Goal: Complete application form

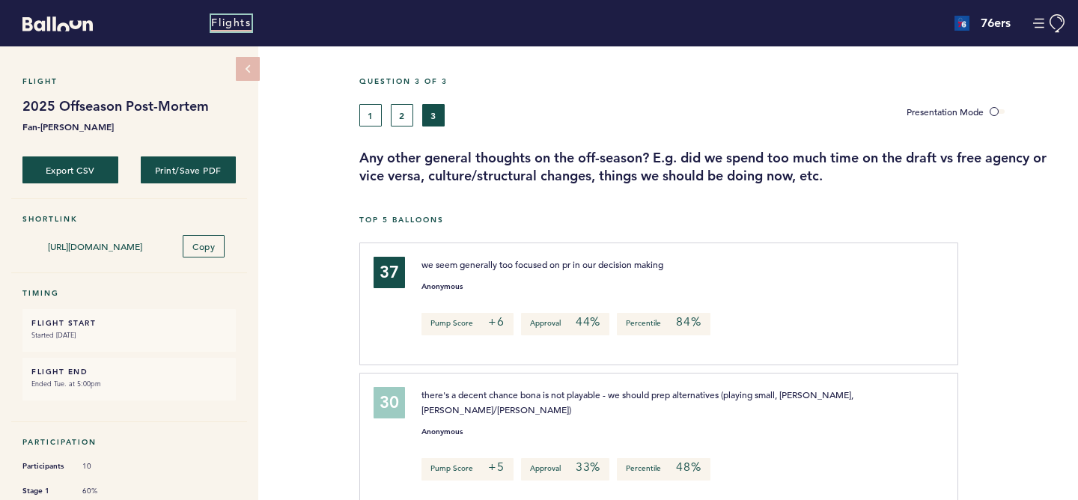
click at [233, 24] on link "Flights" at bounding box center [231, 23] width 40 height 16
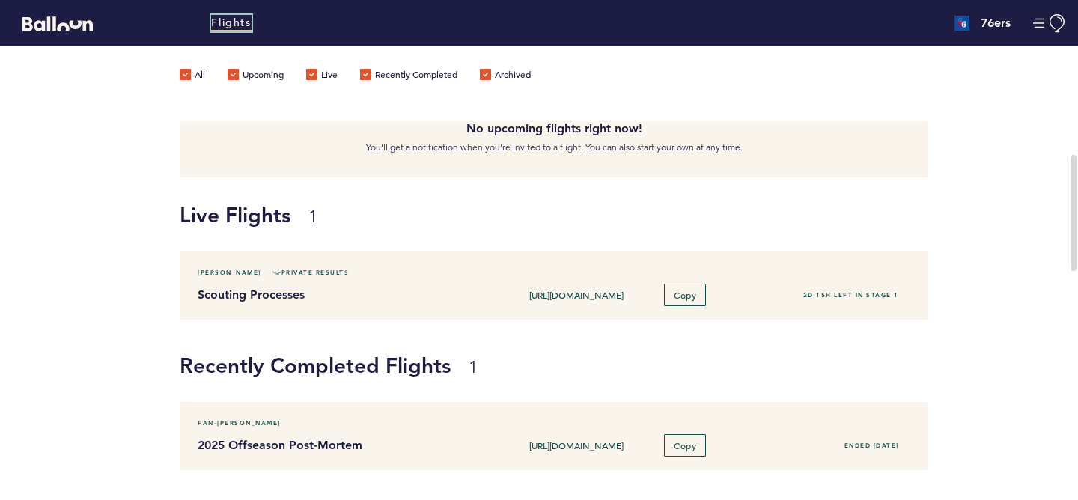
scroll to position [100, 0]
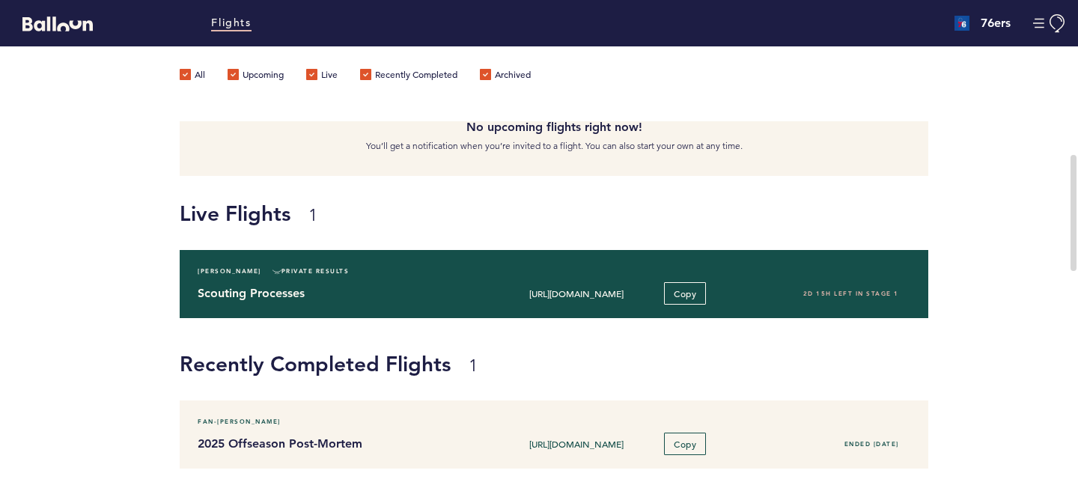
click at [342, 302] on div "Scouting Processes https://blln.link/c/JHyTZeT Copy 2D 15H left in stage 1" at bounding box center [553, 293] width 735 height 22
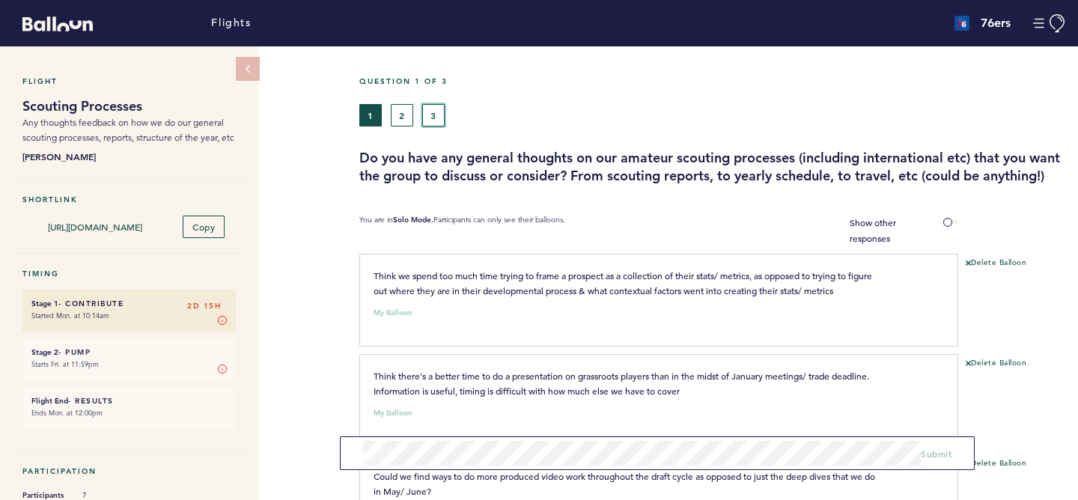
click at [437, 118] on button "3" at bounding box center [433, 115] width 22 height 22
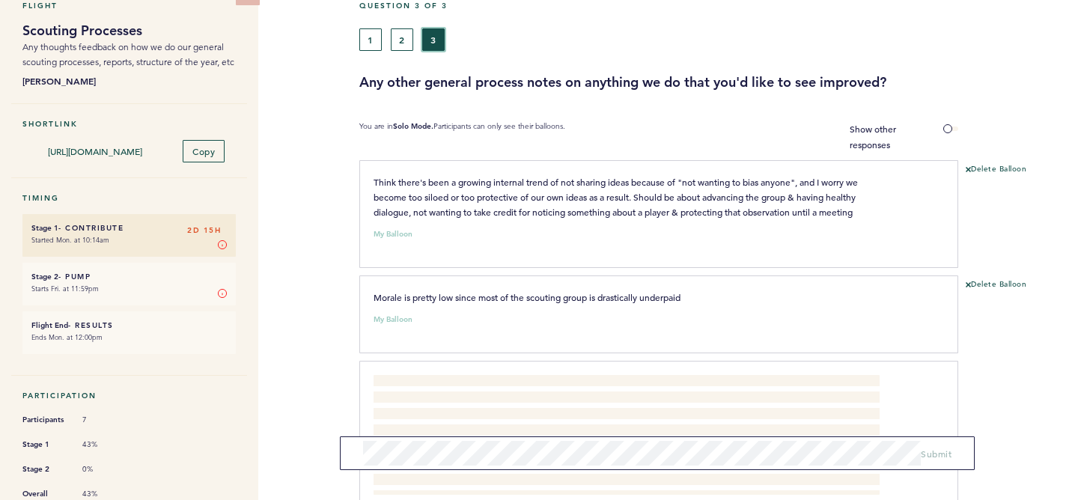
scroll to position [105, 0]
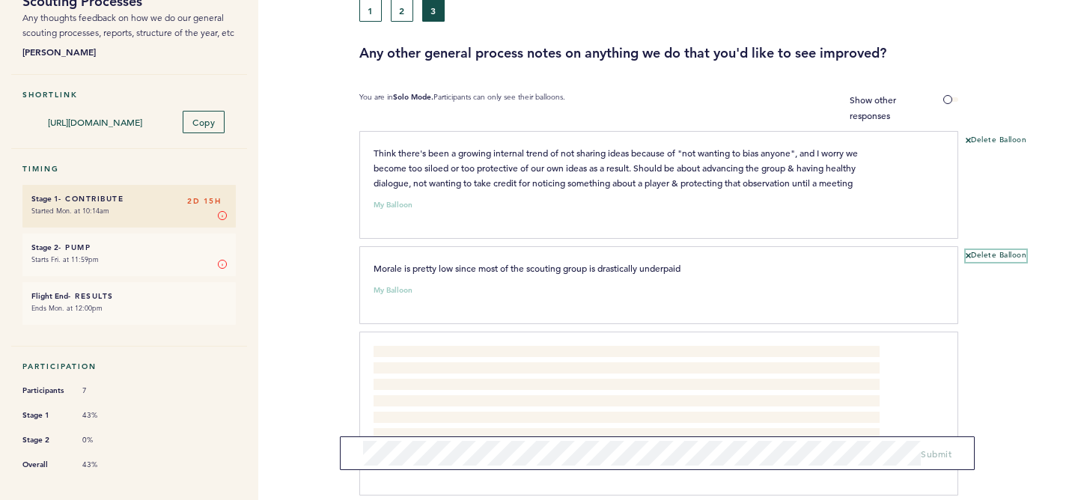
click at [980, 251] on button "Delete Balloon" at bounding box center [996, 256] width 61 height 12
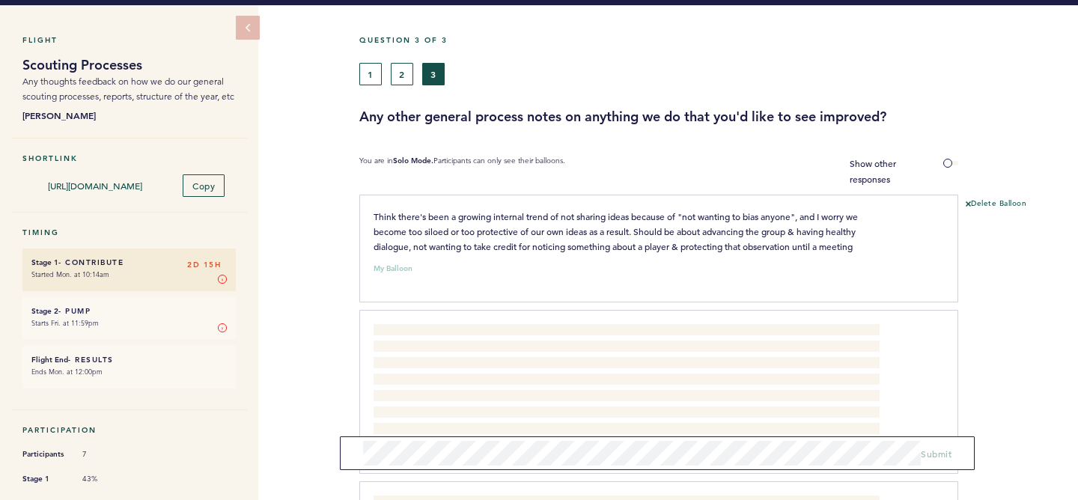
scroll to position [0, 0]
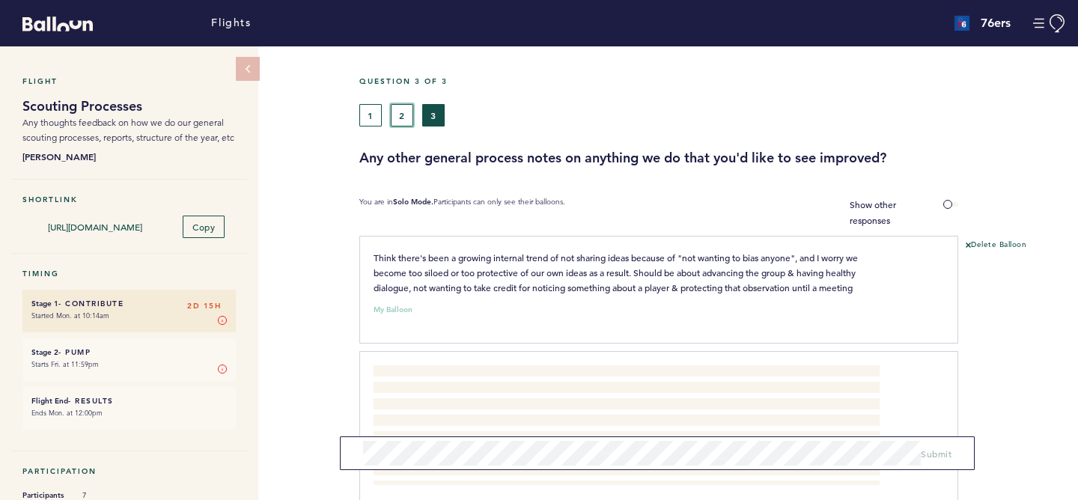
click at [404, 117] on button "2" at bounding box center [402, 115] width 22 height 22
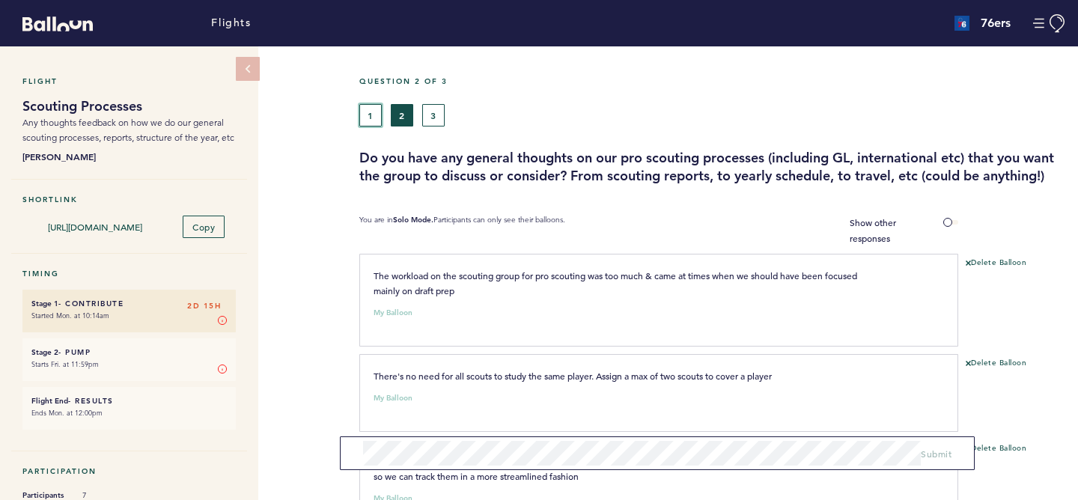
click at [369, 118] on button "1" at bounding box center [370, 115] width 22 height 22
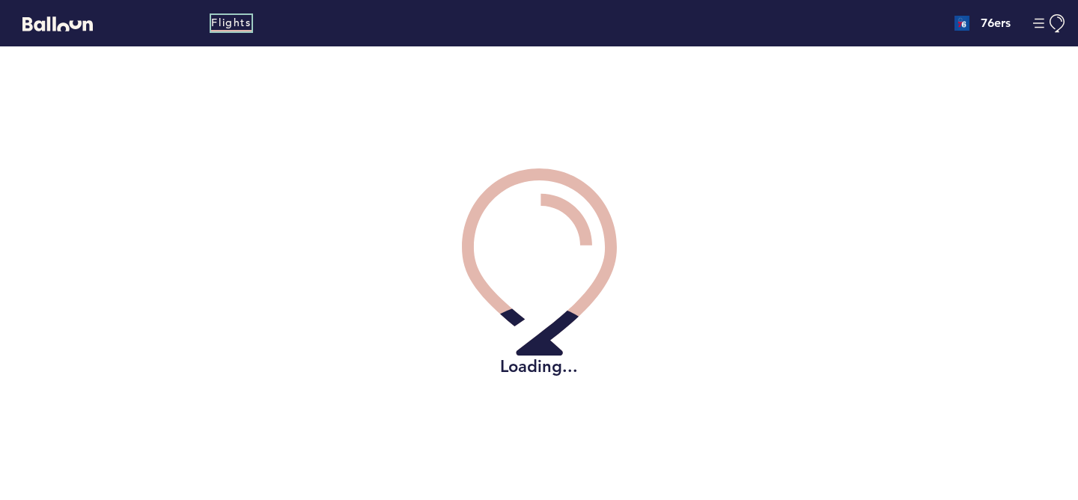
click at [225, 30] on link "Flights" at bounding box center [231, 23] width 40 height 16
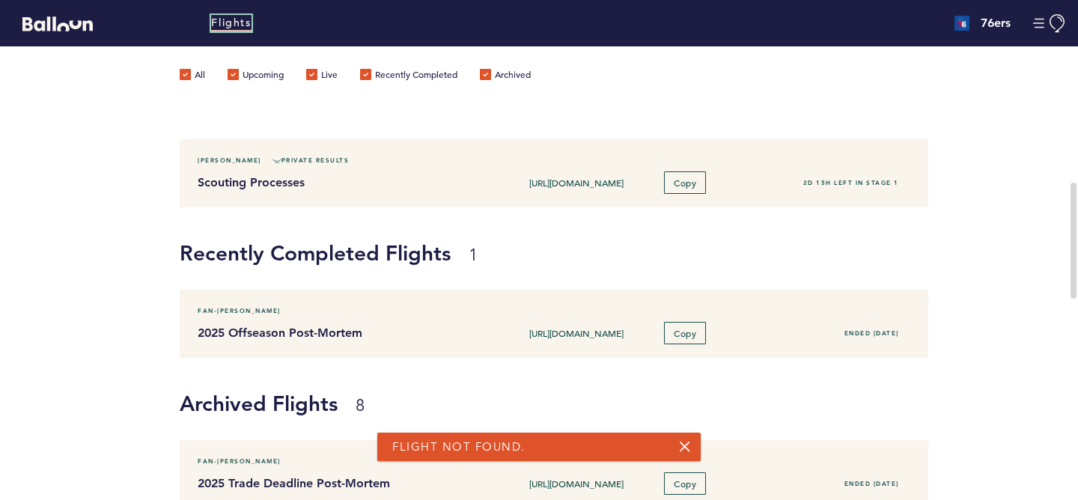
scroll to position [216, 0]
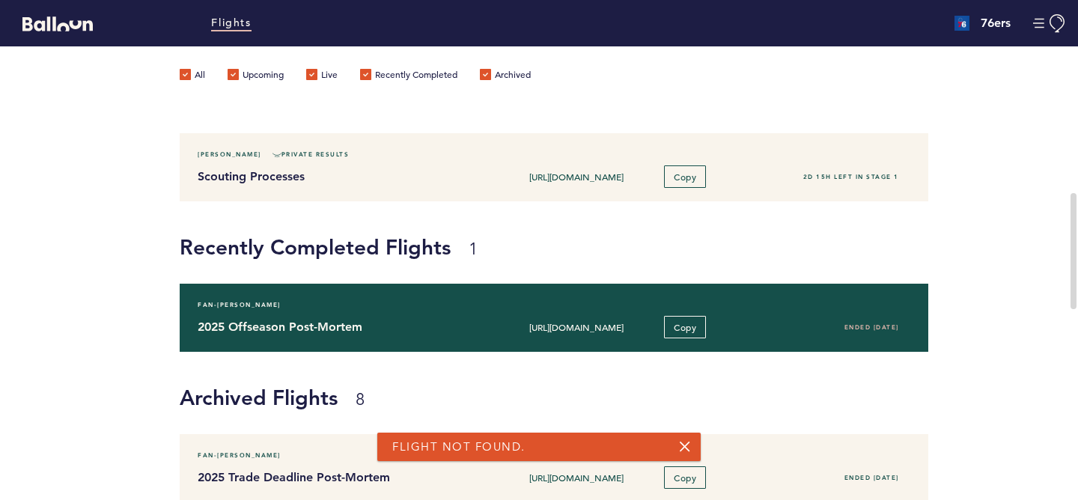
click at [403, 318] on h4 "2025 Offseason Post-Mortem" at bounding box center [340, 327] width 284 height 18
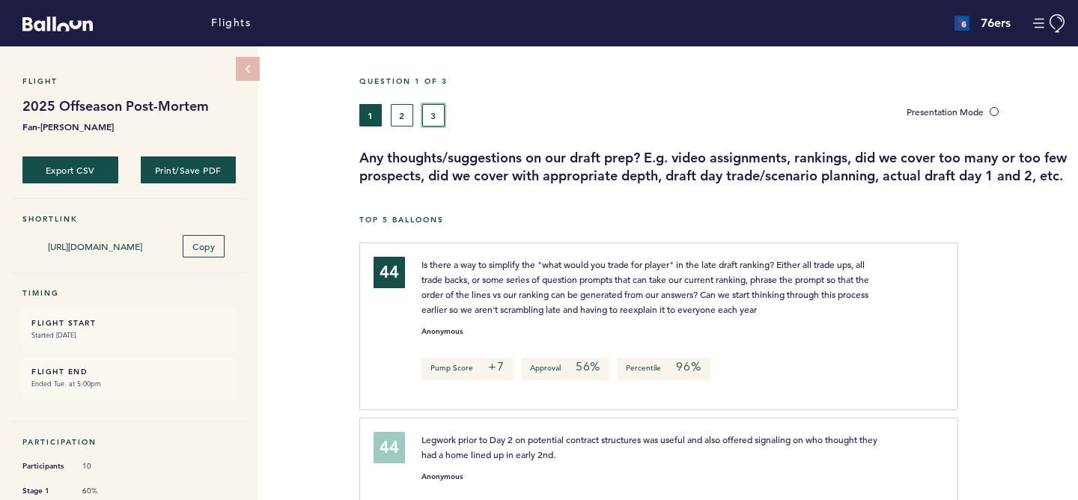
click at [436, 112] on button "3" at bounding box center [433, 115] width 22 height 22
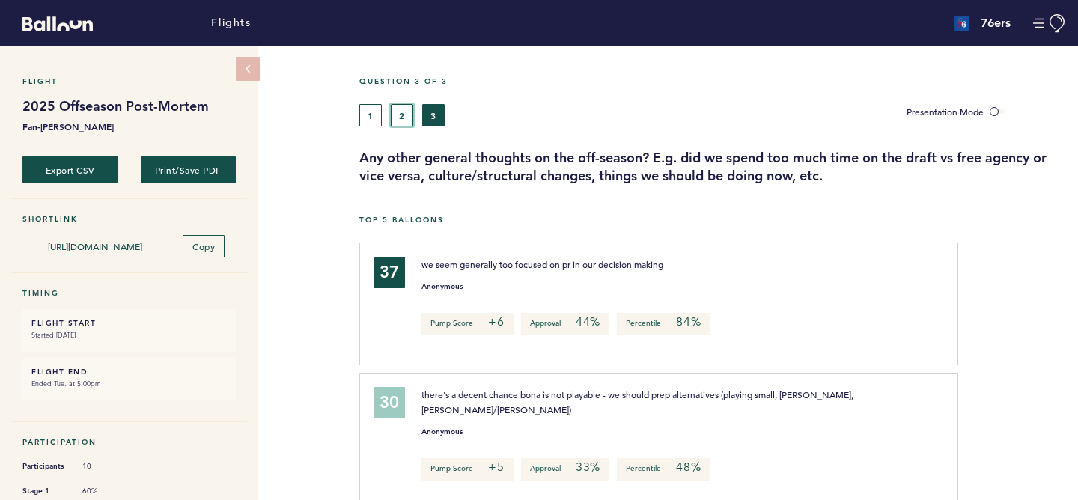
click at [409, 115] on button "2" at bounding box center [402, 115] width 22 height 22
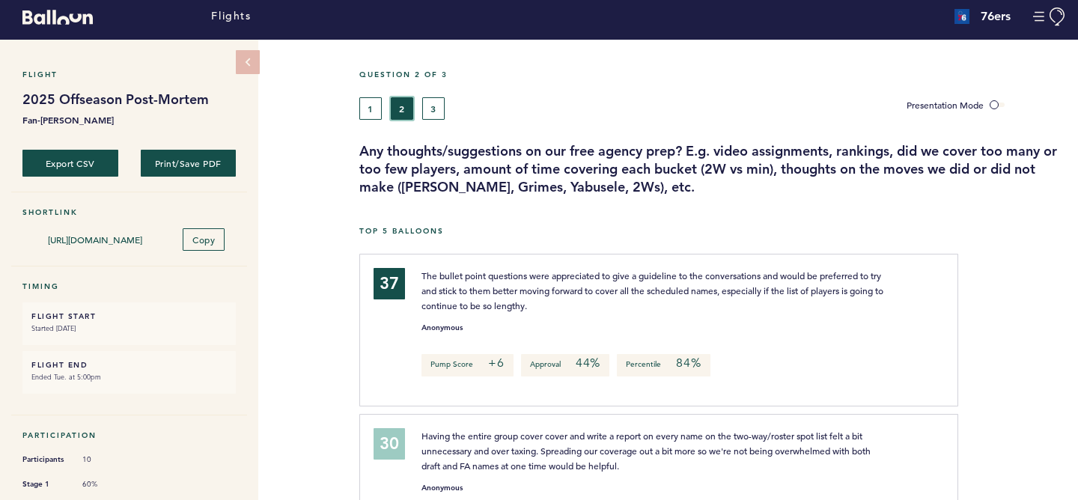
scroll to position [15, 0]
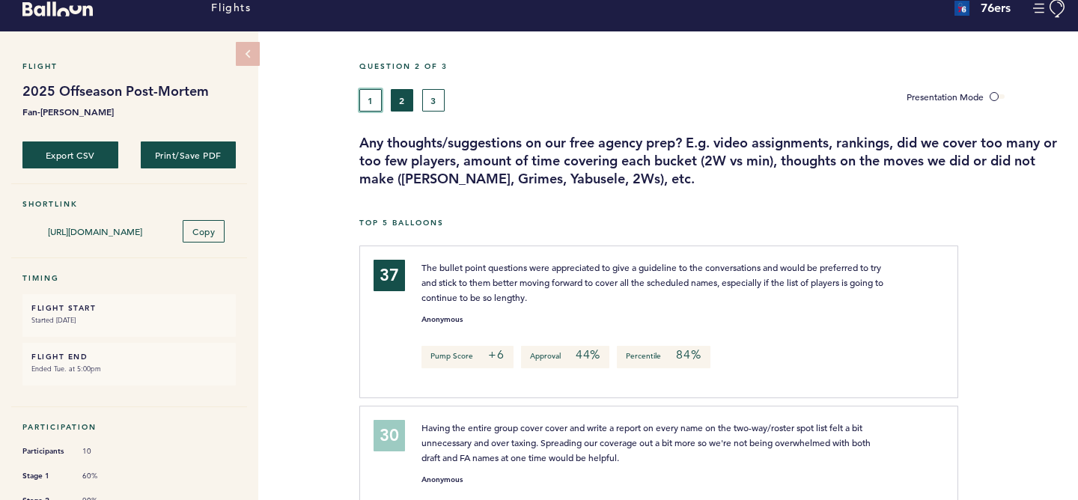
click at [372, 99] on button "1" at bounding box center [370, 100] width 22 height 22
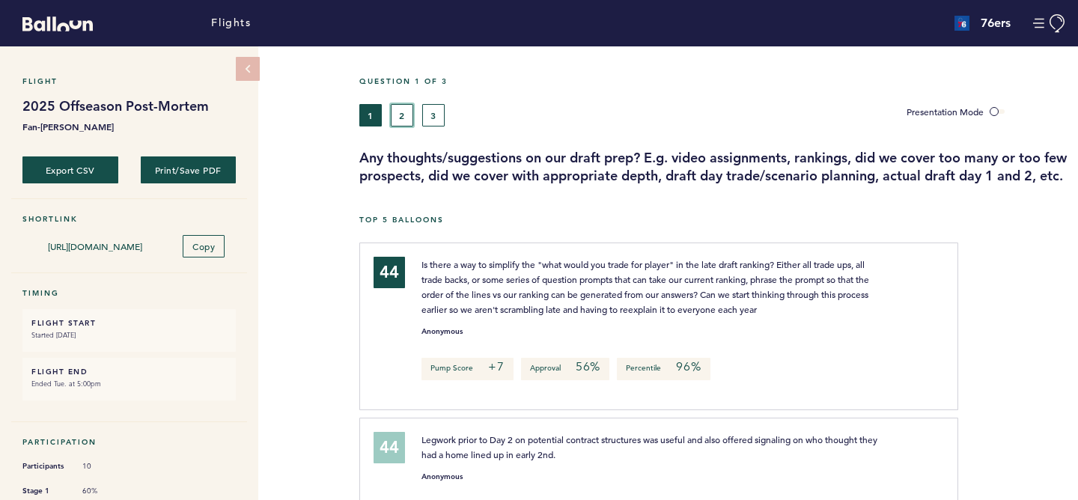
click at [405, 116] on button "2" at bounding box center [402, 115] width 22 height 22
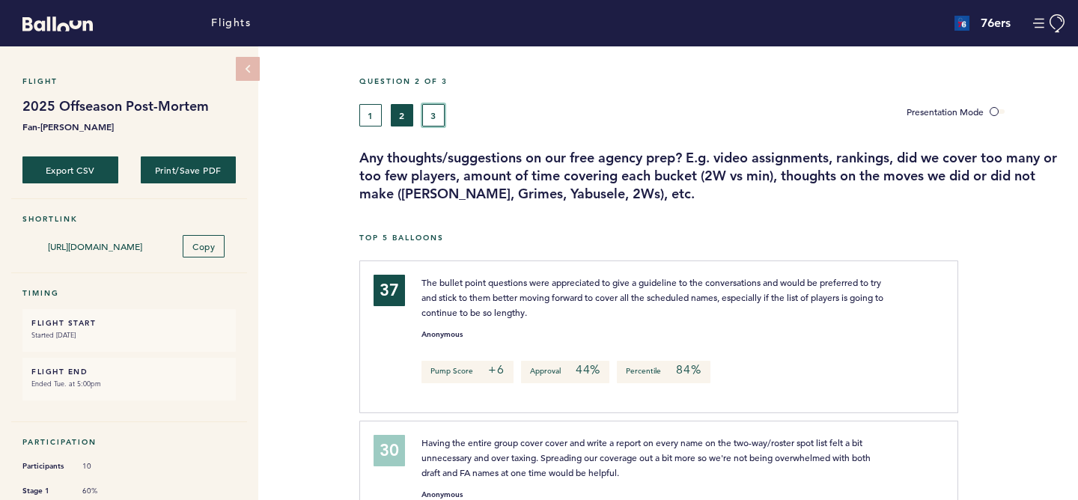
click at [428, 118] on button "3" at bounding box center [433, 115] width 22 height 22
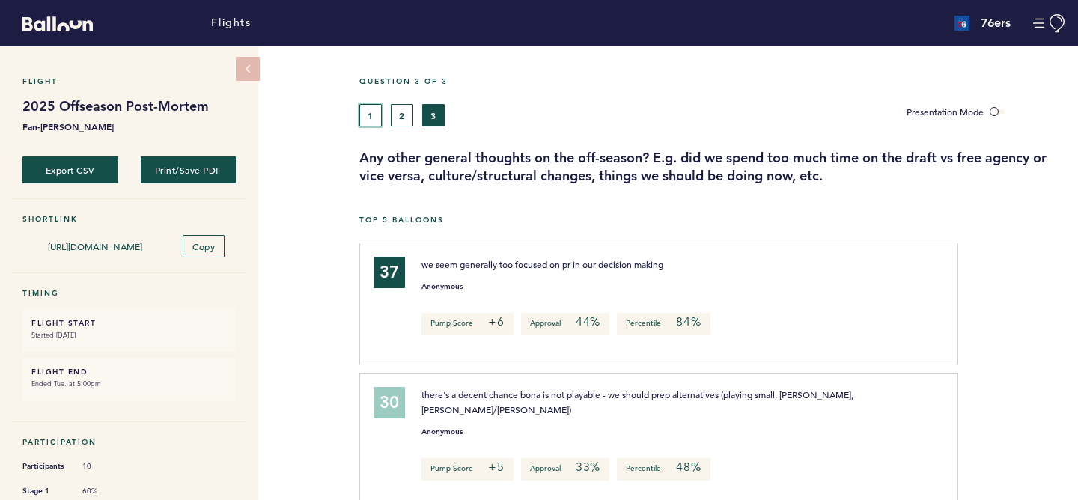
click at [377, 115] on button "1" at bounding box center [370, 115] width 22 height 22
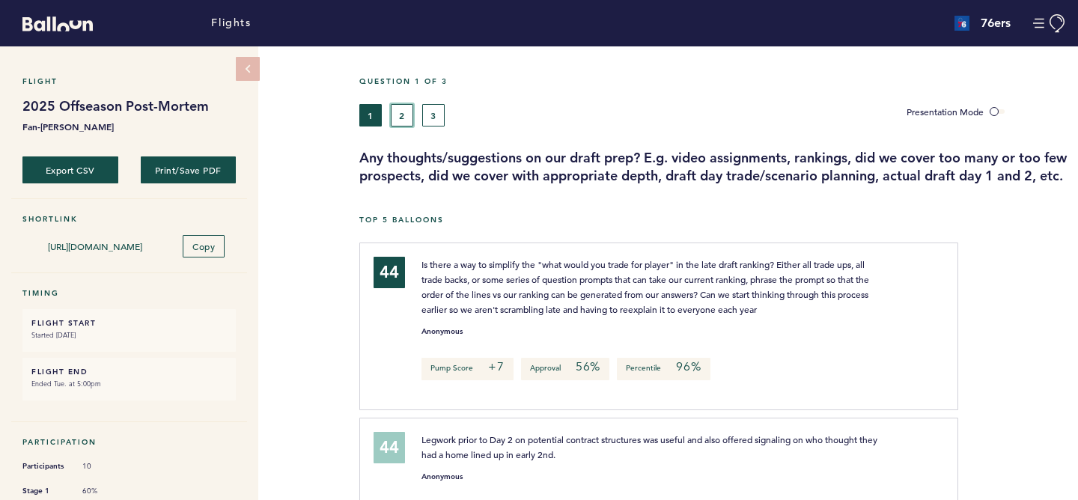
click at [403, 106] on button "2" at bounding box center [402, 115] width 22 height 22
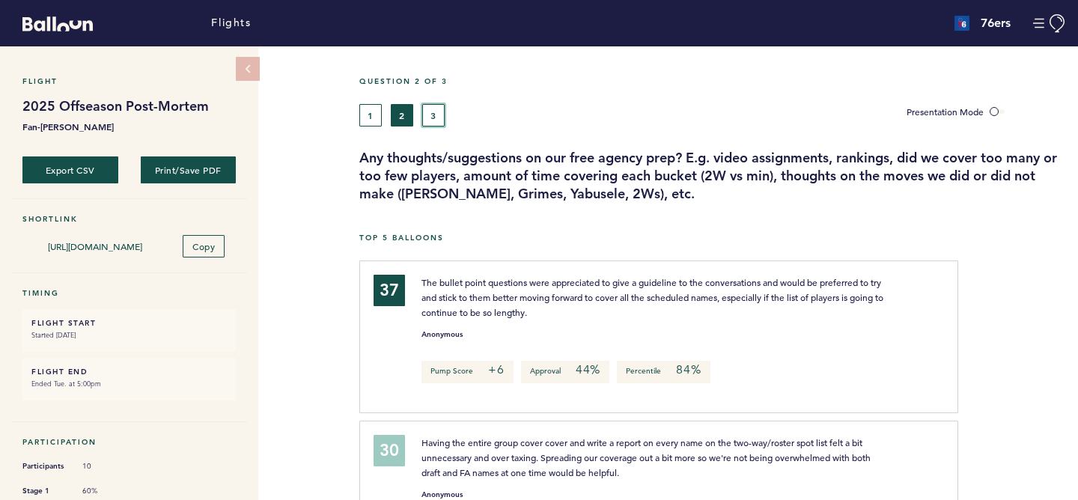
click at [433, 117] on button "3" at bounding box center [433, 115] width 22 height 22
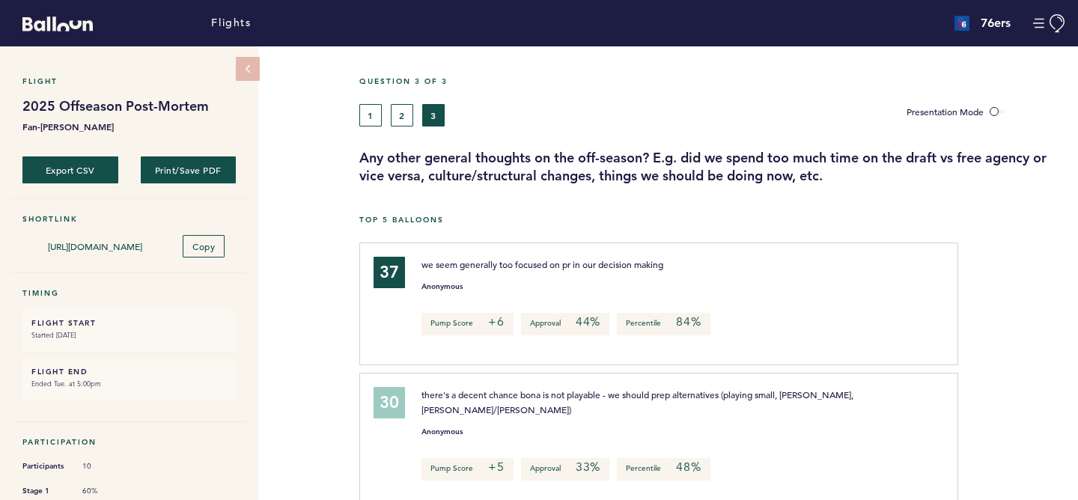
click at [824, 171] on h3 "Any other general thoughts on the off-season? E.g. did we spend too much time o…" at bounding box center [713, 167] width 708 height 36
click at [222, 28] on link "Flights" at bounding box center [231, 23] width 40 height 16
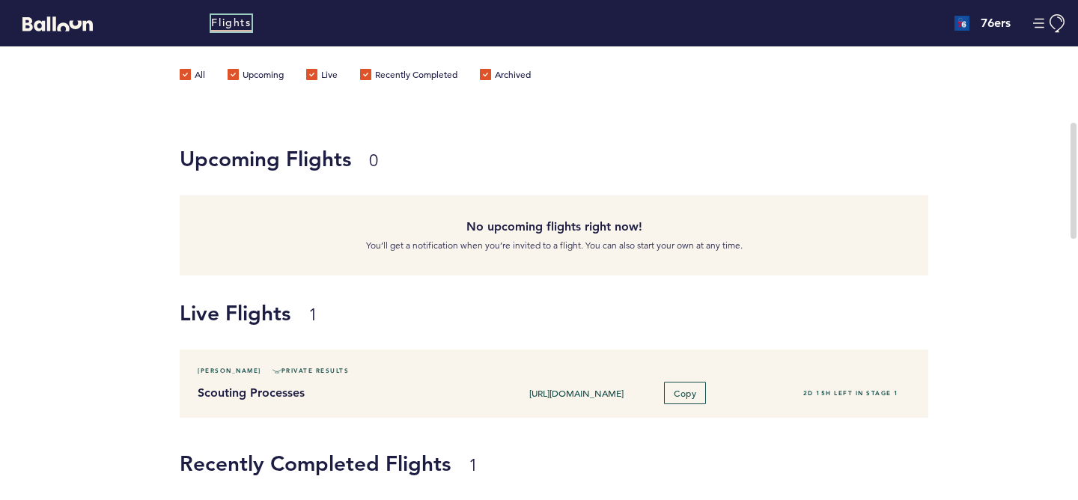
scroll to position [139, 0]
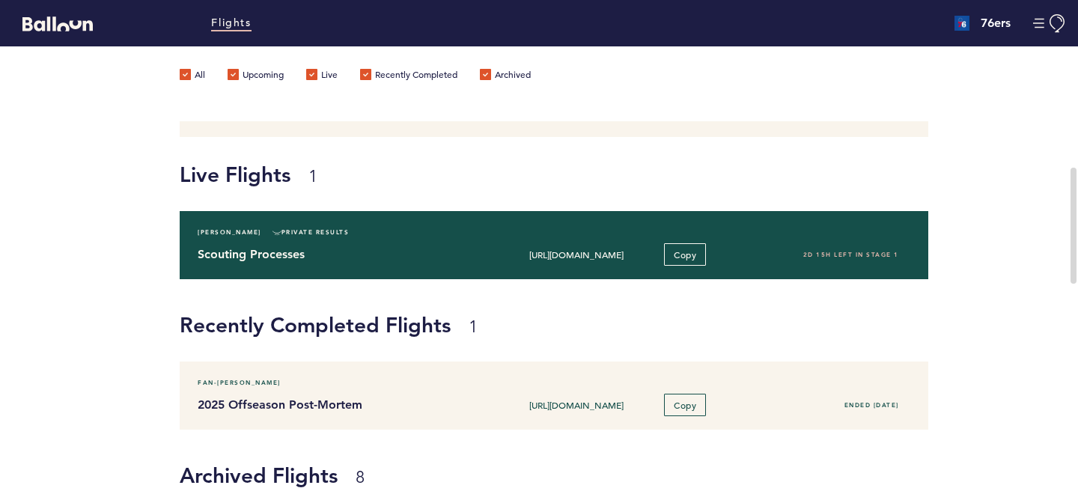
click at [407, 243] on div "Scouting Processes https://blln.link/c/JHyTZeT Copy 2D 15H left in stage 1" at bounding box center [553, 254] width 735 height 22
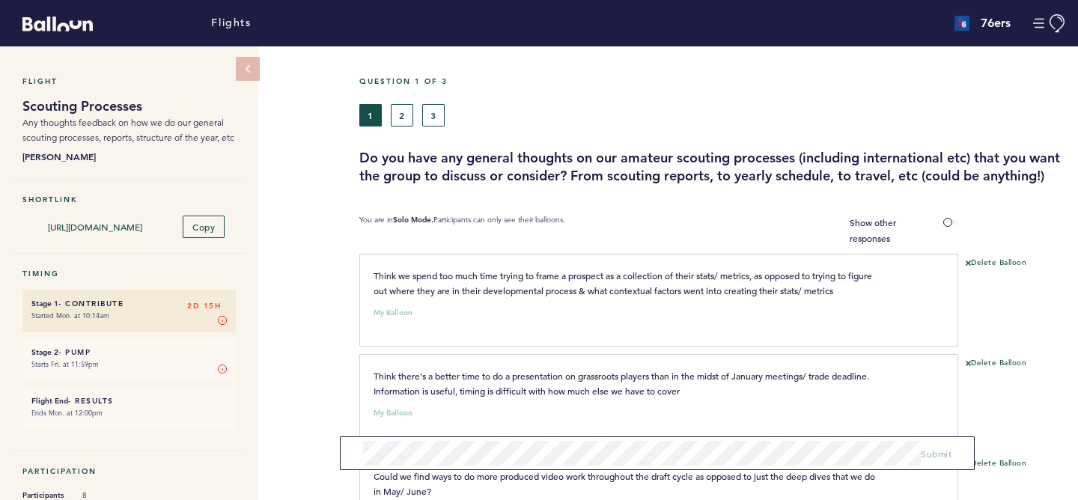
click at [335, 258] on div "Flight Scouting Processes Any thoughts feedback on how we do our general scouti…" at bounding box center [539, 273] width 1078 height 454
click at [949, 244] on label "Show other responses" at bounding box center [904, 230] width 109 height 31
click at [0, 0] on input "Show other responses" at bounding box center [0, 0] width 0 height 0
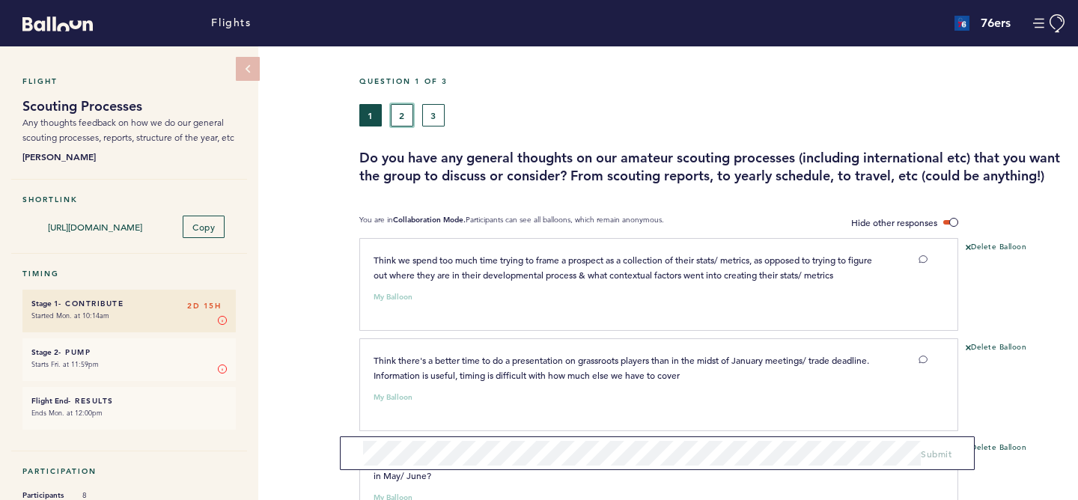
click at [398, 117] on button "2" at bounding box center [402, 115] width 22 height 22
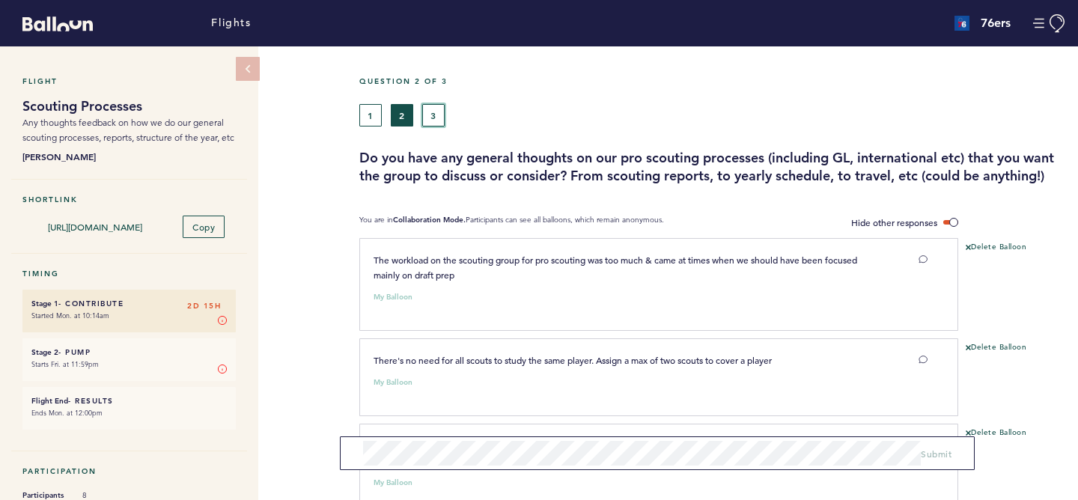
click at [437, 109] on button "3" at bounding box center [433, 115] width 22 height 22
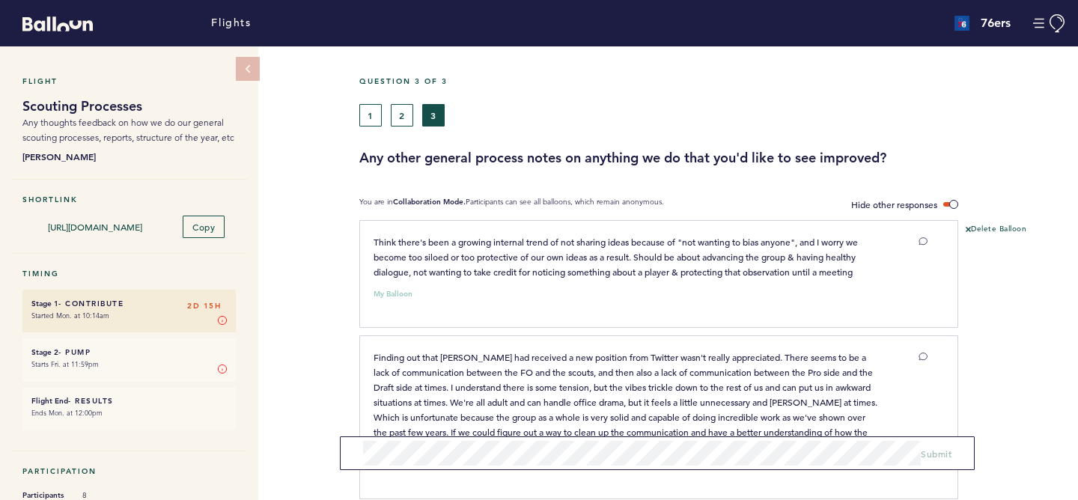
click at [700, 134] on div "Question 3 of 3 1 2 3 Any other general process notes on anything we do that yo…" at bounding box center [718, 121] width 719 height 91
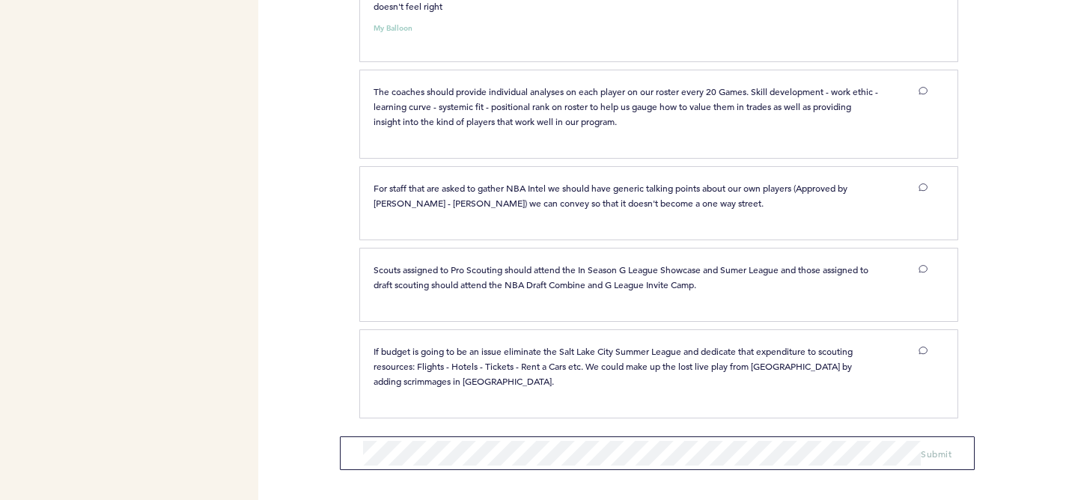
click at [1003, 258] on div at bounding box center [1018, 291] width 120 height 78
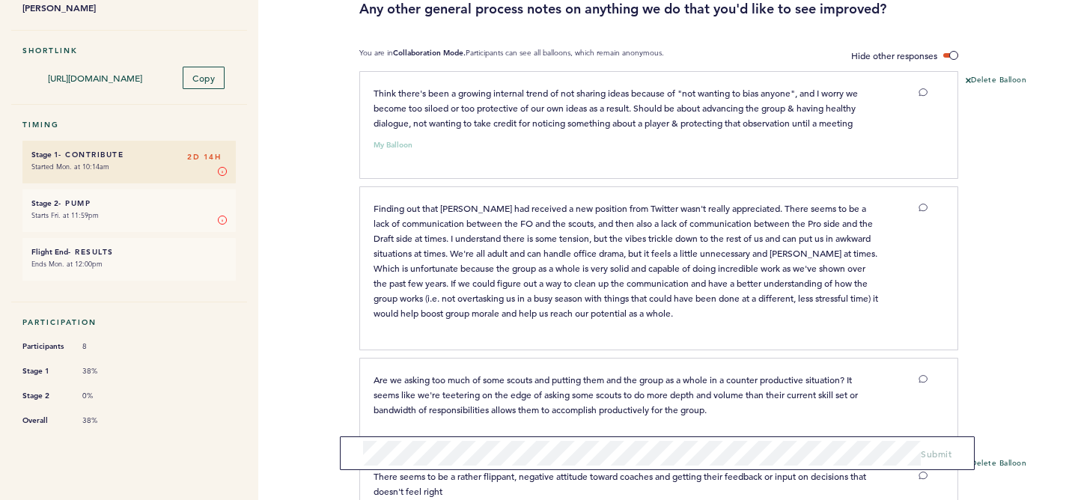
scroll to position [0, 0]
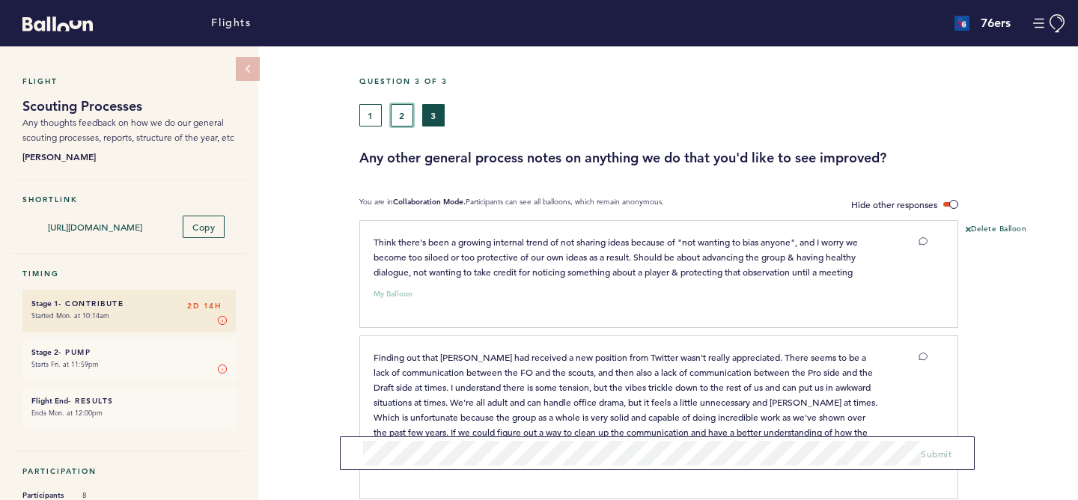
click at [407, 113] on button "2" at bounding box center [402, 115] width 22 height 22
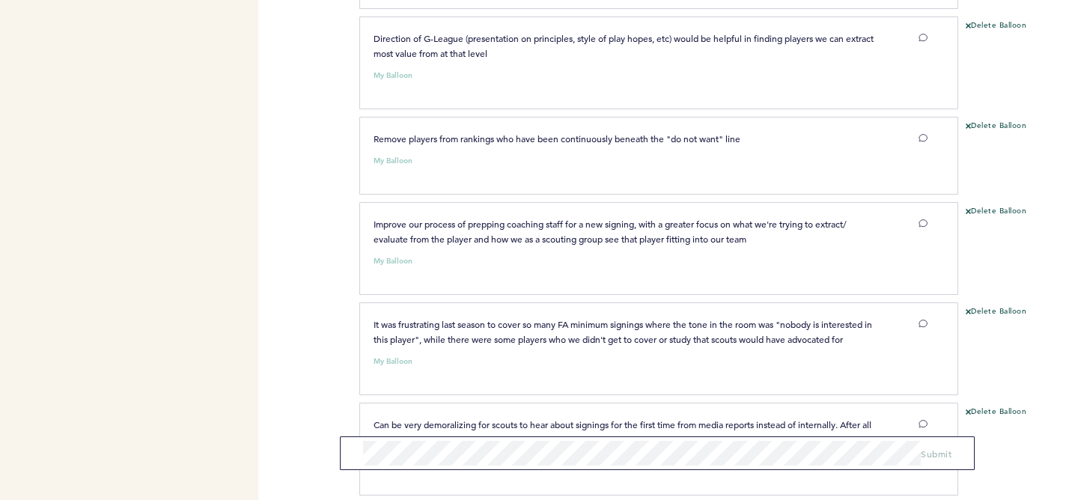
scroll to position [626, 0]
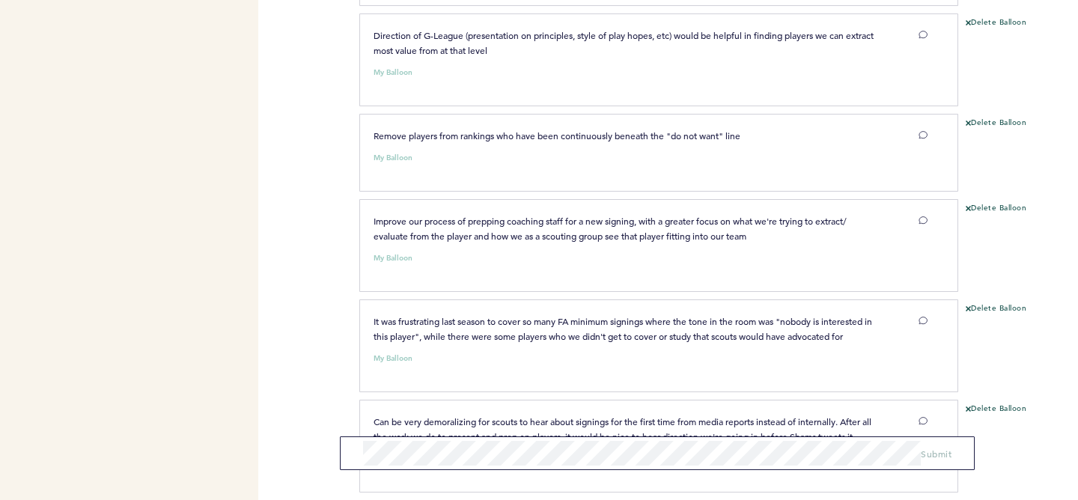
click at [310, 162] on div "Flights 76ers adamspinella@76ers.com Team Domain: 76ers Notification Preference…" at bounding box center [539, 250] width 1078 height 500
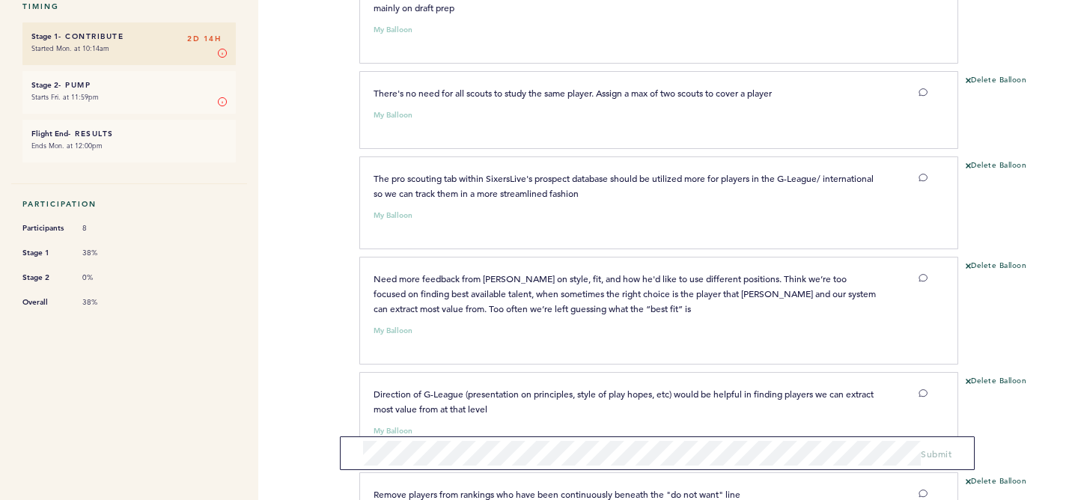
scroll to position [0, 0]
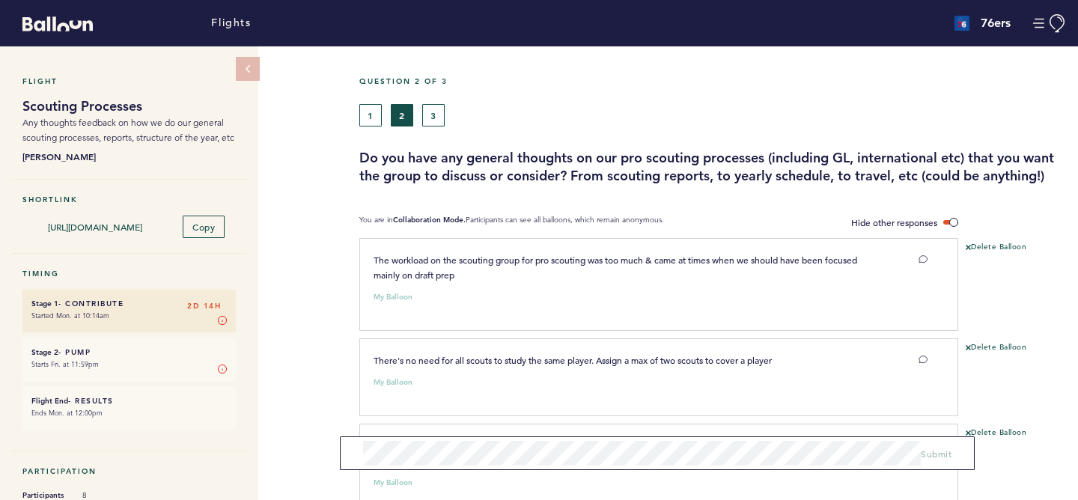
click at [310, 162] on div "Flight Scouting Processes Any thoughts feedback on how we do our general scouti…" at bounding box center [539, 273] width 1078 height 454
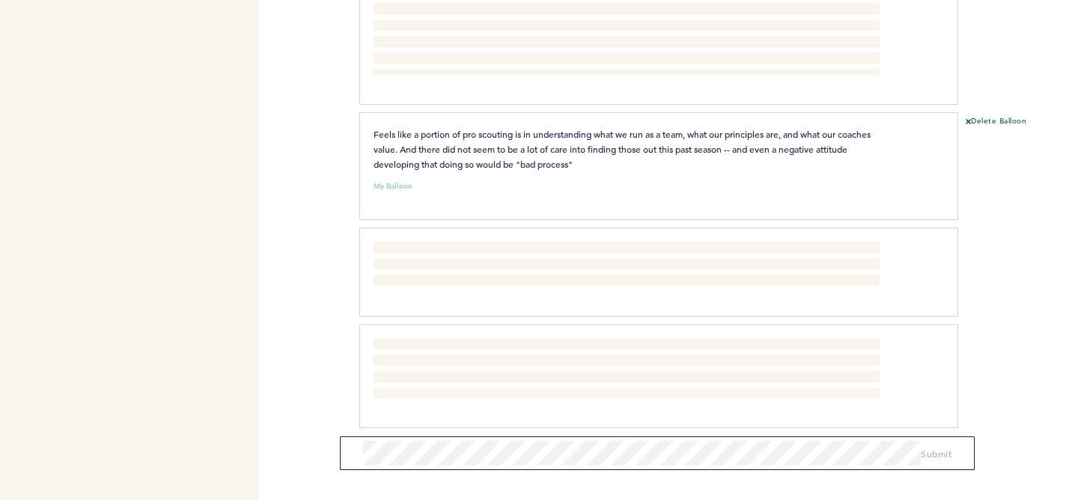
scroll to position [1198, 0]
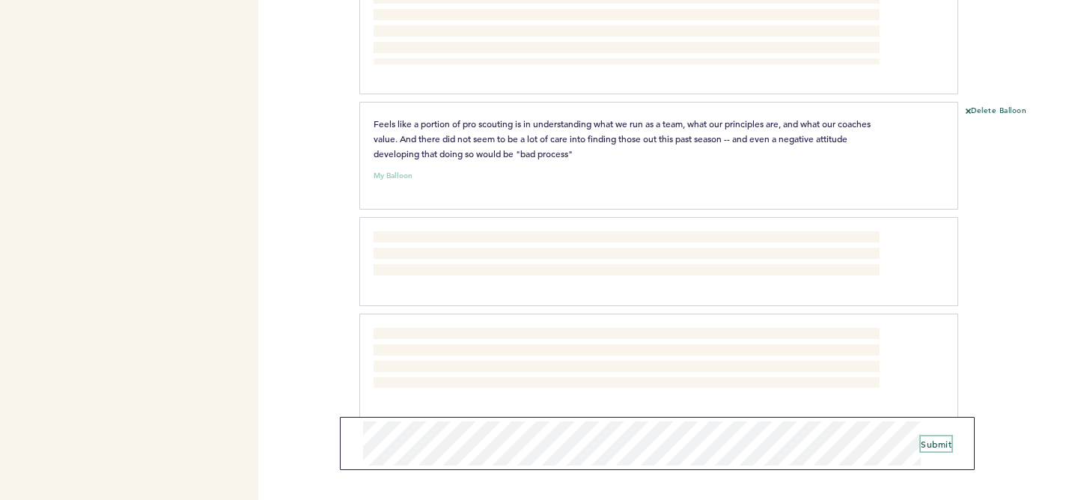
click at [929, 446] on span "Submit" at bounding box center [936, 444] width 31 height 12
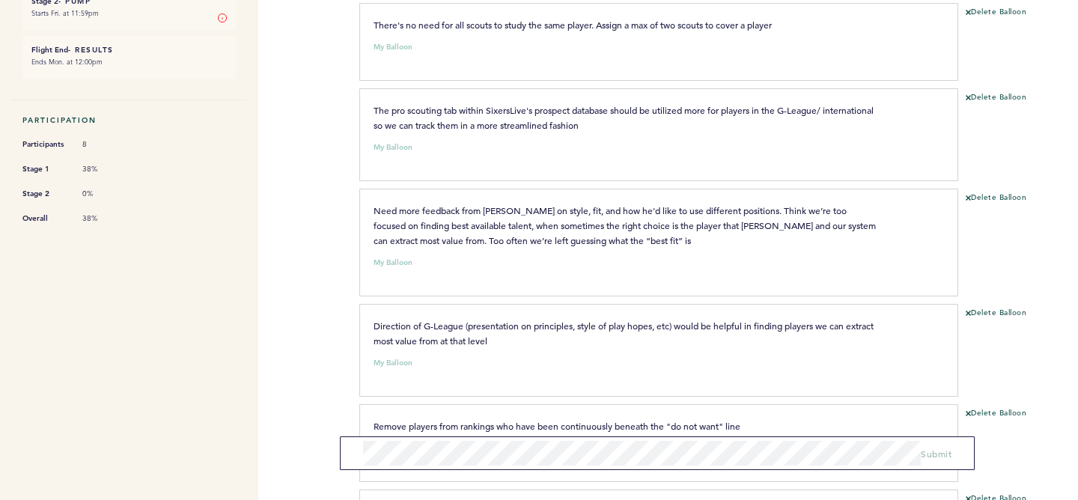
scroll to position [0, 0]
